Goal: Transaction & Acquisition: Purchase product/service

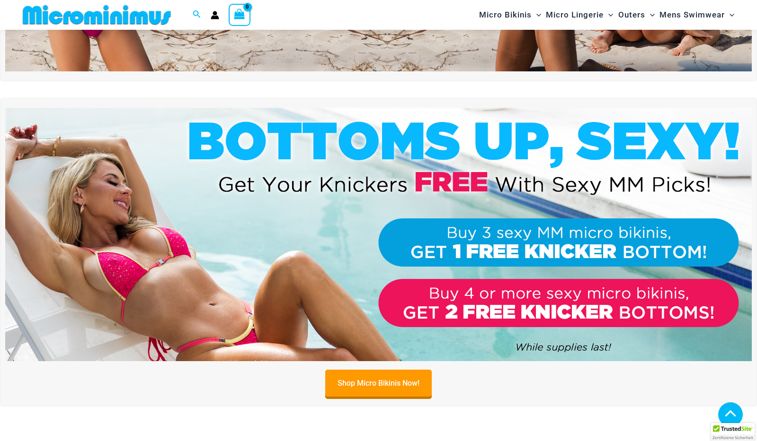
scroll to position [253, 0]
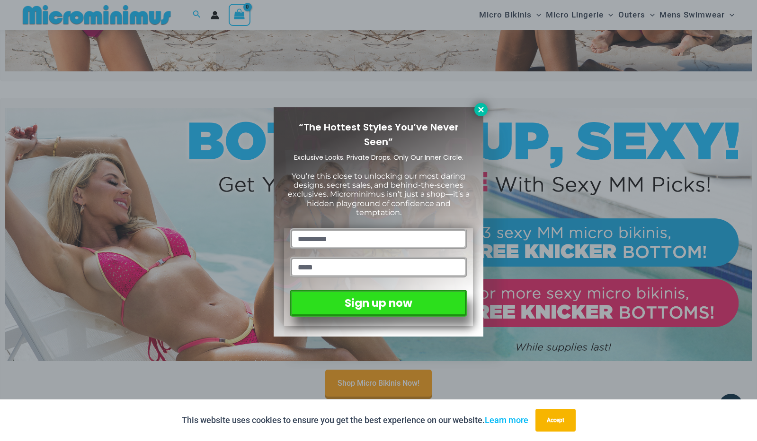
click at [478, 109] on icon at bounding box center [480, 110] width 9 height 9
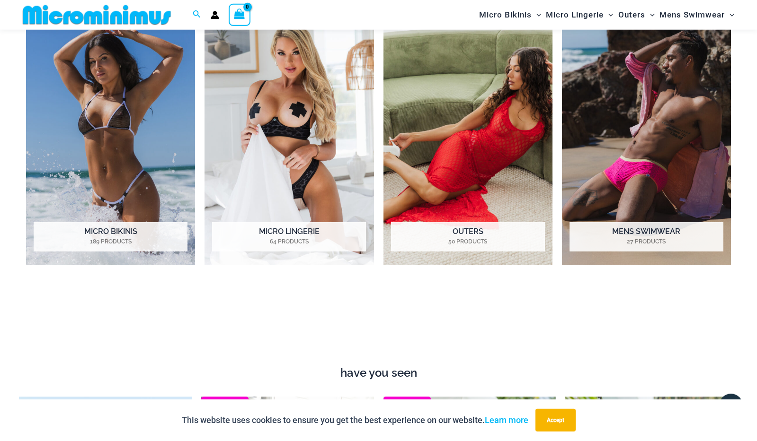
scroll to position [644, 0]
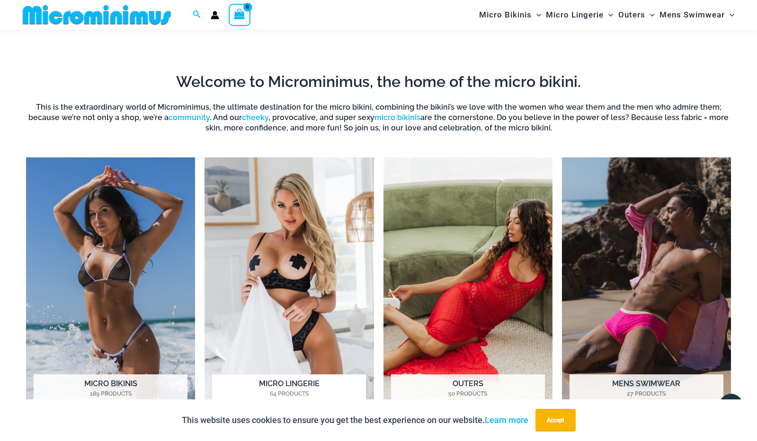
click at [281, 386] on h2 "Micro Lingerie 64 Products" at bounding box center [289, 389] width 154 height 29
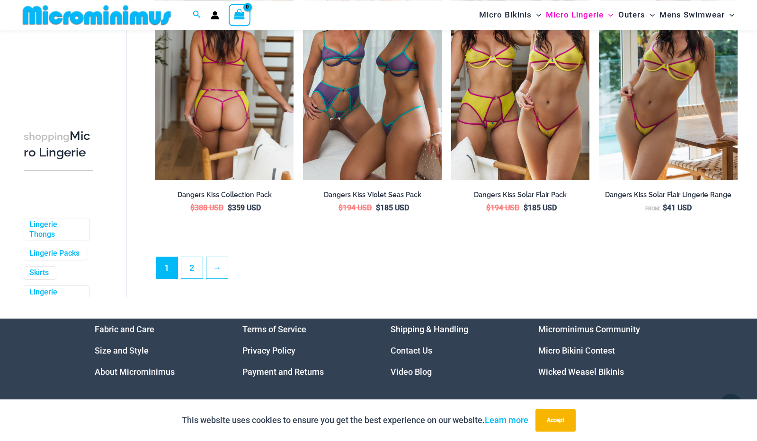
scroll to position [2399, 0]
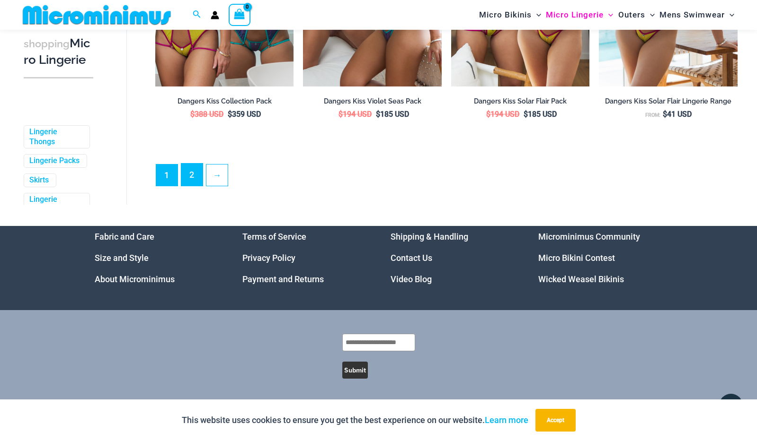
click at [193, 177] on link "2" at bounding box center [191, 175] width 21 height 22
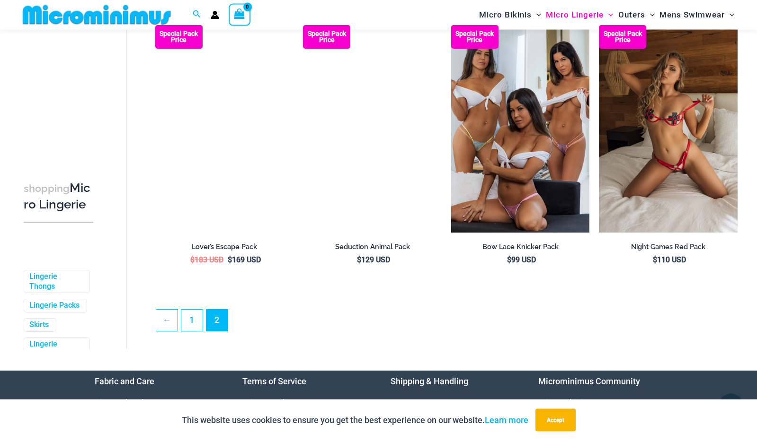
scroll to position [2212, 0]
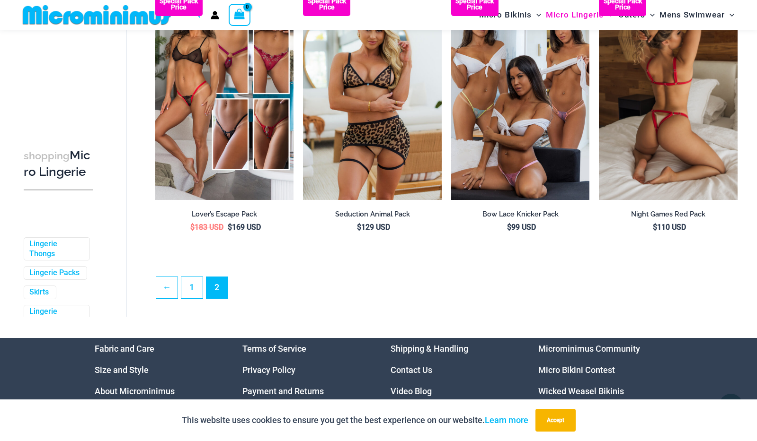
click at [675, 129] on img at bounding box center [668, 96] width 139 height 208
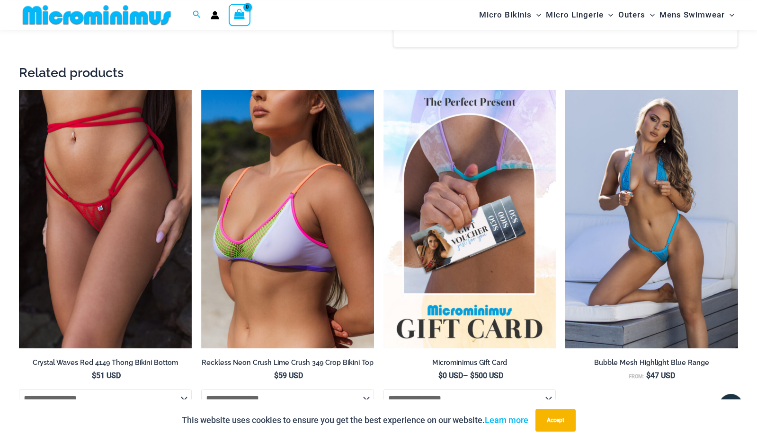
scroll to position [1102, 0]
